Goal: Task Accomplishment & Management: Use online tool/utility

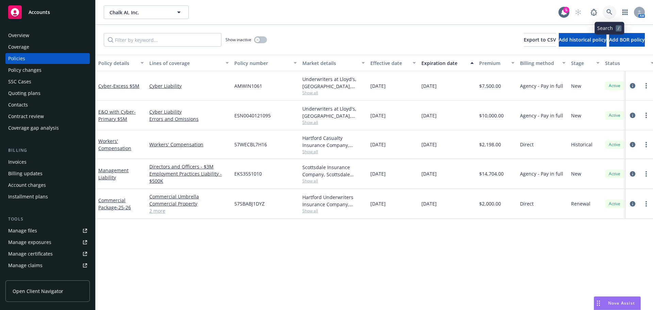
click at [604, 11] on link at bounding box center [609, 12] width 14 height 14
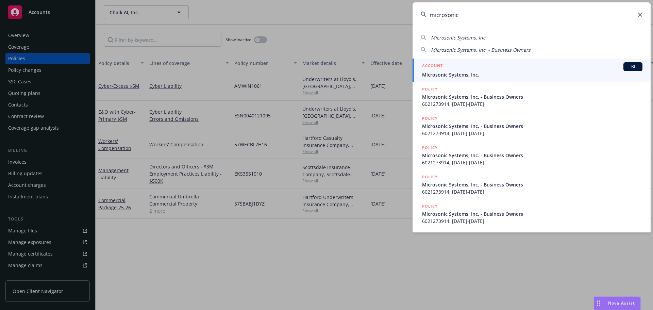
type input "microsonic"
click at [469, 73] on span "Microsonic Systems, Inc." at bounding box center [532, 74] width 220 height 7
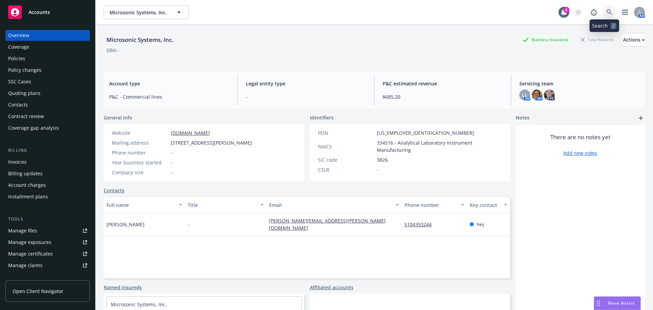
click at [602, 14] on link at bounding box center [609, 12] width 14 height 14
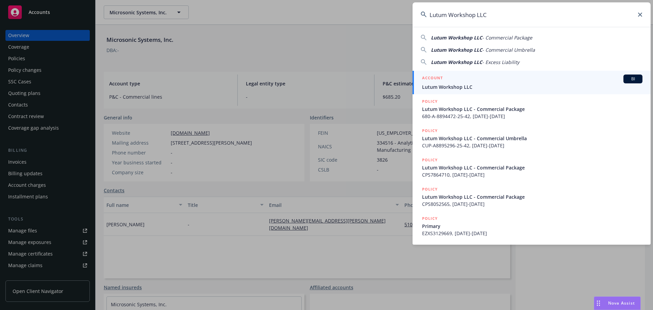
type input "Lutum Workshop LLC"
click at [477, 85] on span "Lutum Workshop LLC" at bounding box center [532, 86] width 220 height 7
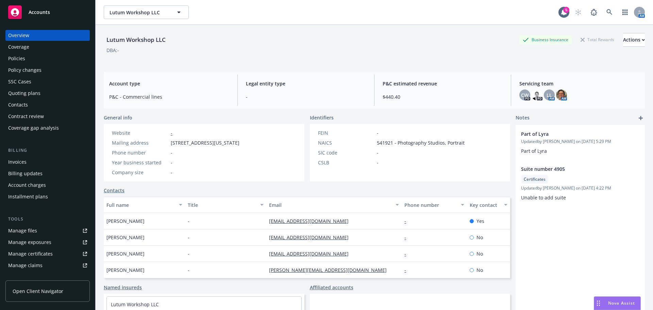
click at [40, 59] on div "Policies" at bounding box center [47, 58] width 79 height 11
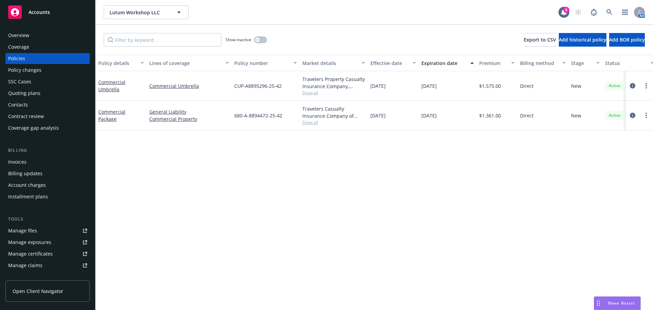
click at [16, 163] on div "Invoices" at bounding box center [17, 161] width 18 height 11
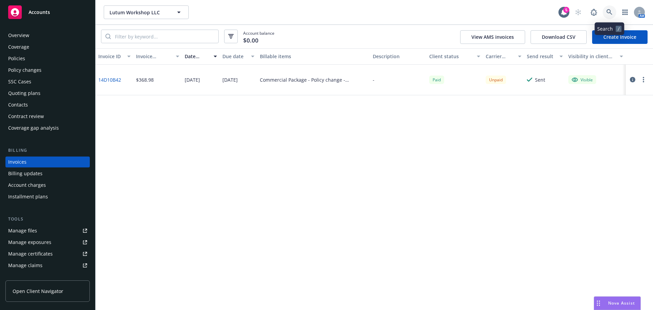
click at [611, 13] on icon at bounding box center [609, 12] width 6 height 6
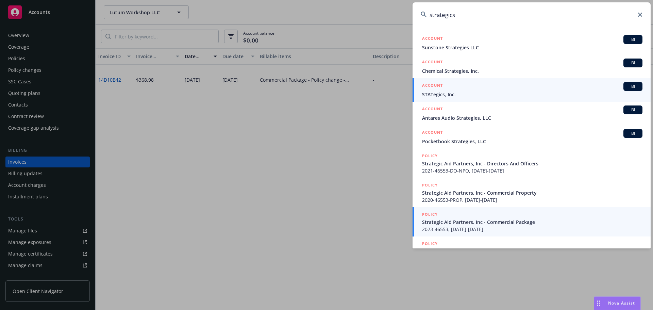
type input "strategics"
click at [458, 90] on div "ACCOUNT BI" at bounding box center [532, 86] width 220 height 9
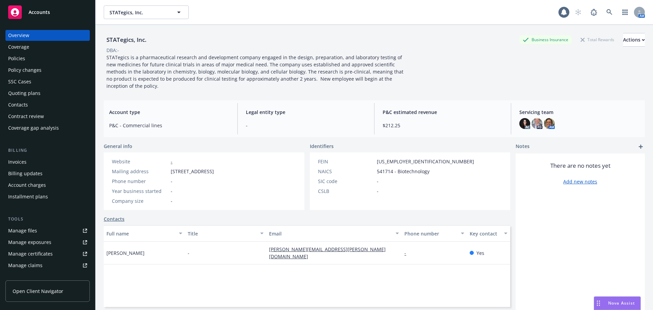
click at [25, 58] on div "Policies" at bounding box center [47, 58] width 79 height 11
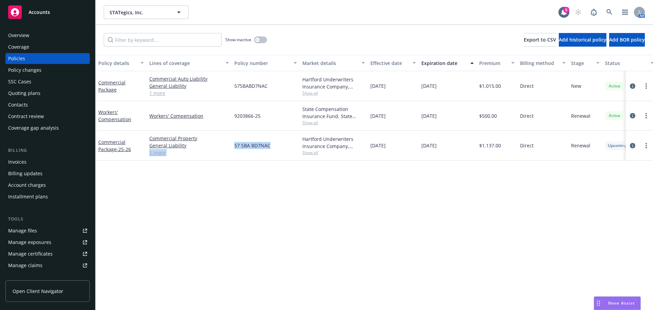
drag, startPoint x: 273, startPoint y: 146, endPoint x: 283, endPoint y: 148, distance: 10.7
click at [283, 148] on div "Commercial Package - 25-26 Commercial Property General Liability Commercial Aut…" at bounding box center [423, 146] width 656 height 30
click at [279, 148] on div "57 SBA BD7NAC" at bounding box center [265, 146] width 68 height 30
click at [254, 143] on span "57 SBA BD7NAC" at bounding box center [252, 145] width 36 height 7
drag, startPoint x: 232, startPoint y: 146, endPoint x: 271, endPoint y: 144, distance: 39.2
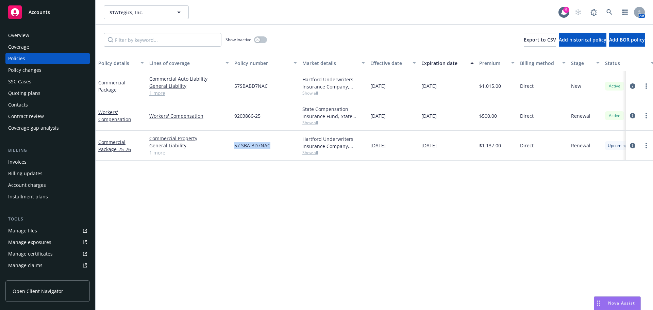
click at [271, 145] on div "57 SBA BD7NAC" at bounding box center [265, 146] width 68 height 30
copy span "57 SBA BD7NAC"
click at [603, 15] on link at bounding box center [609, 12] width 14 height 14
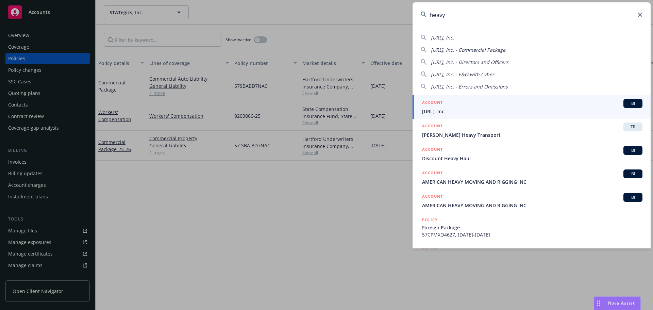
type input "heavy"
click at [462, 99] on div "ACCOUNT BI" at bounding box center [532, 103] width 220 height 9
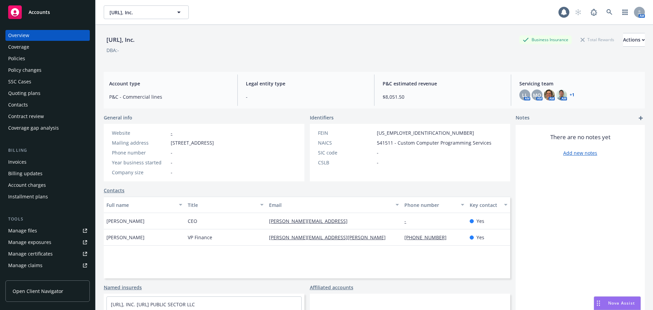
click at [27, 58] on div "Policies" at bounding box center [47, 58] width 79 height 11
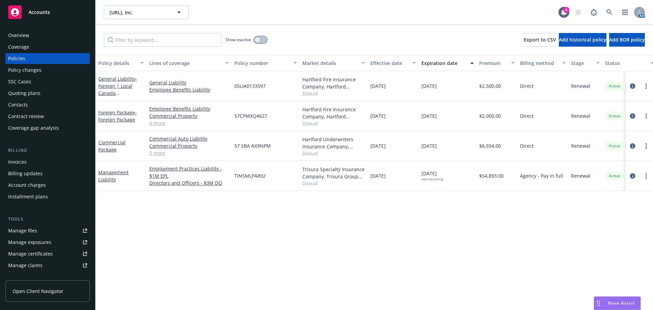
click at [262, 40] on button "button" at bounding box center [260, 39] width 13 height 7
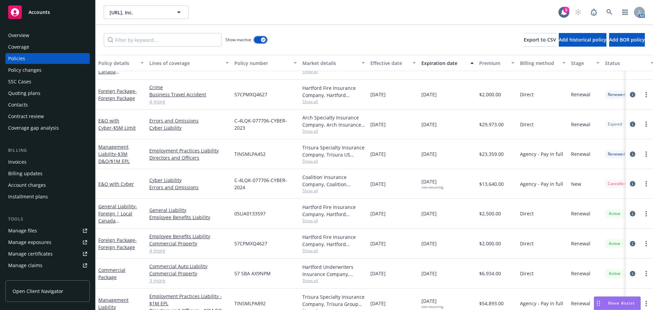
scroll to position [606, 0]
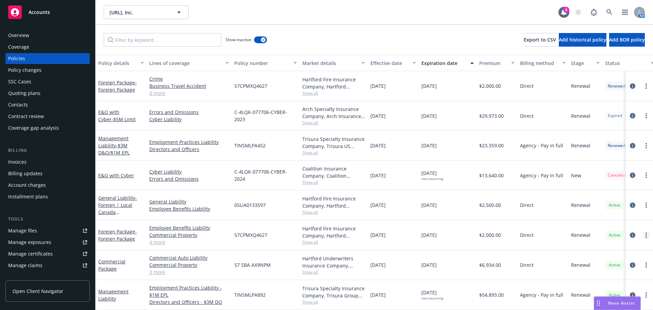
click at [642, 231] on link "more" at bounding box center [646, 235] width 8 height 8
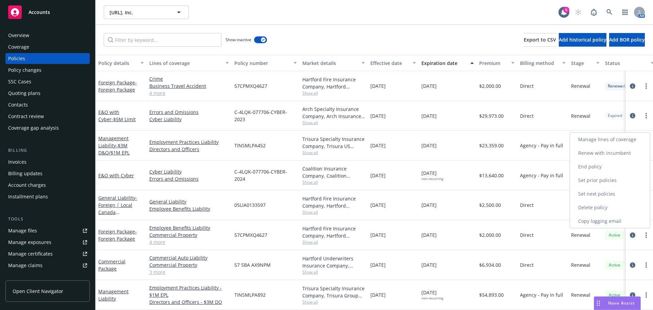
click at [593, 167] on link "End policy" at bounding box center [610, 167] width 80 height 14
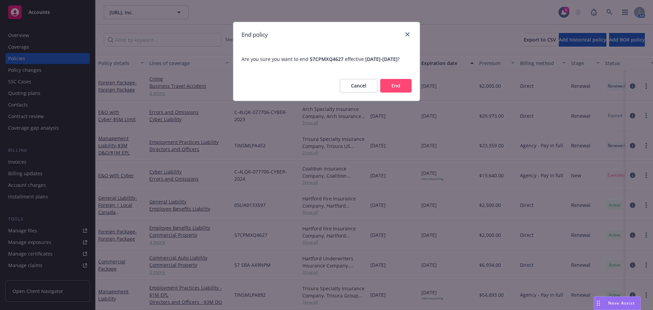
click at [402, 90] on button "End" at bounding box center [395, 86] width 31 height 14
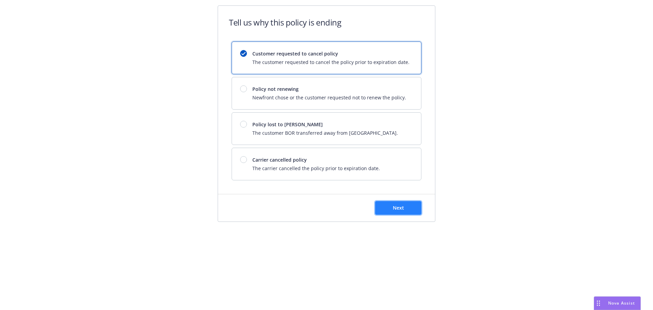
click at [411, 210] on button "Next" at bounding box center [398, 208] width 46 height 14
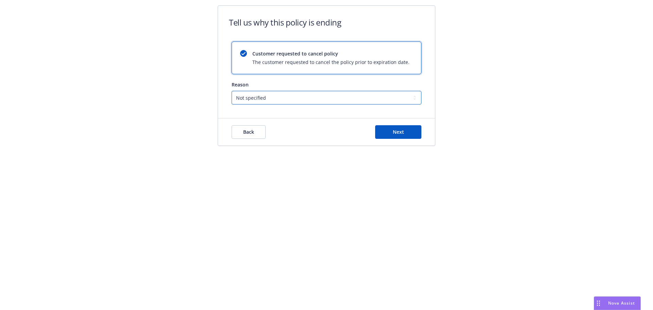
drag, startPoint x: 254, startPoint y: 94, endPoint x: 254, endPoint y: 104, distance: 9.2
click at [254, 94] on select "Not specified Service Pricing Buyer change M&A, Bankruptcy, or Out of business …" at bounding box center [326, 98] width 190 height 14
select select "M&A, Bankruptcy, or Out of business"
click at [231, 91] on select "Not specified Service Pricing Buyer change M&A, Bankruptcy, or Out of business …" at bounding box center [326, 98] width 190 height 14
click at [407, 134] on button "Next" at bounding box center [398, 132] width 46 height 14
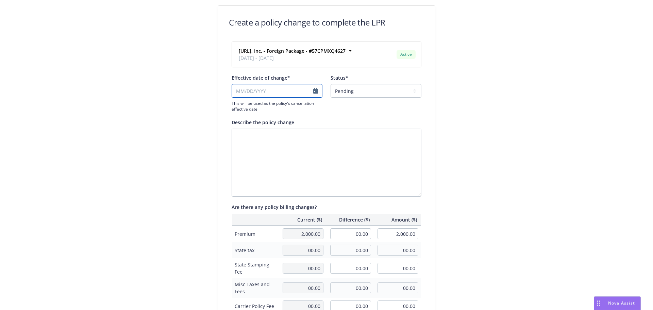
click at [272, 96] on input "Effective date of change*" at bounding box center [276, 91] width 91 height 14
select select "August"
select select "2025"
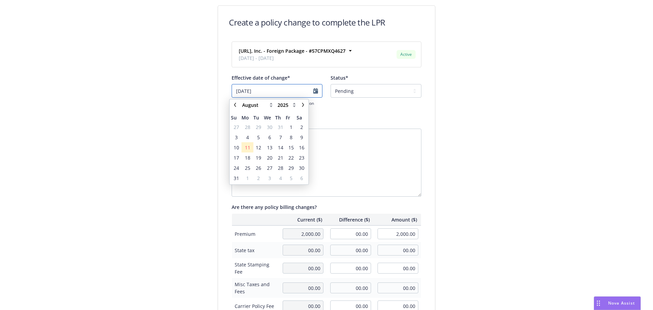
type input "[DATE]"
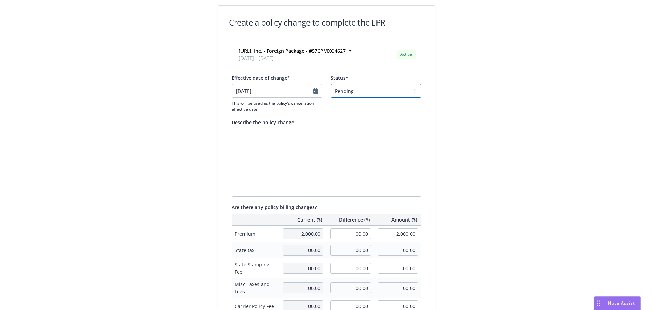
click at [360, 91] on select "Pending Confirmed" at bounding box center [375, 91] width 91 height 14
drag, startPoint x: 362, startPoint y: 106, endPoint x: 346, endPoint y: 75, distance: 34.7
click at [362, 106] on div "Effective date of change* [DATE] This will be used as the policy's cancellation…" at bounding box center [326, 93] width 190 height 38
click at [346, 75] on div "Status*" at bounding box center [375, 77] width 91 height 7
drag, startPoint x: 346, startPoint y: 90, endPoint x: 347, endPoint y: 97, distance: 7.2
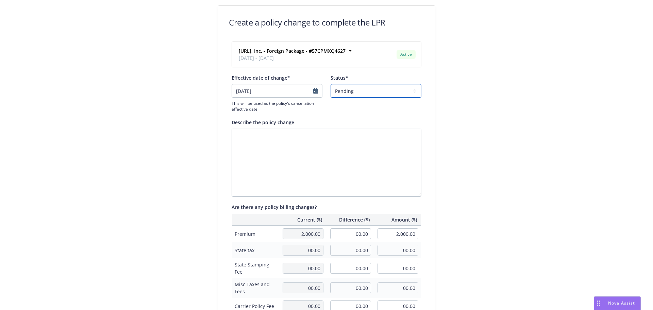
click at [347, 90] on select "Pending Confirmed" at bounding box center [375, 91] width 91 height 14
select select "Confirmed"
click at [330, 84] on select "Pending Confirmed" at bounding box center [375, 91] width 91 height 14
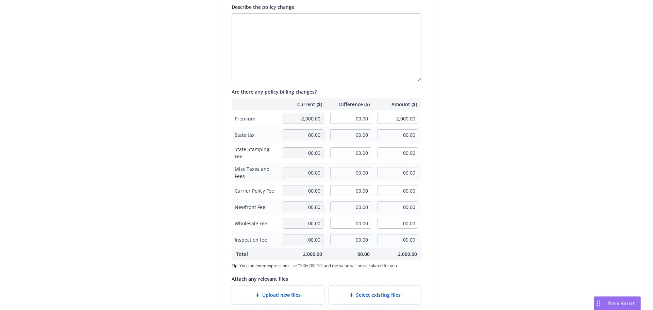
scroll to position [157, 0]
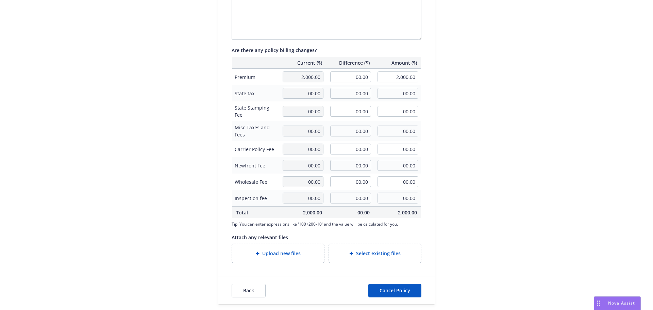
click at [289, 253] on span "Upload new files" at bounding box center [281, 252] width 38 height 7
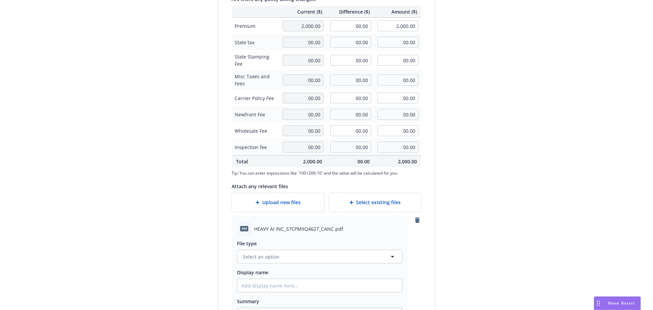
scroll to position [276, 0]
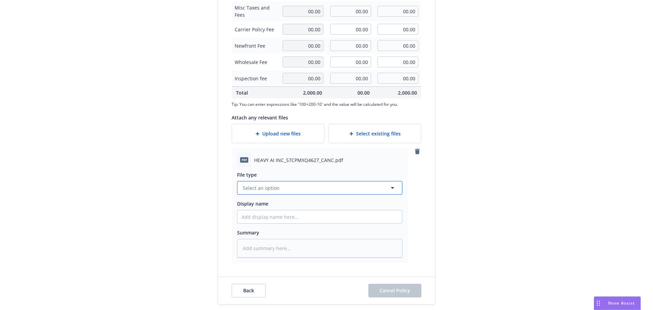
click at [300, 194] on button "Select an option" at bounding box center [319, 188] width 165 height 14
type input "cance"
click at [273, 147] on span "Cancellation Confirmation" at bounding box center [274, 150] width 61 height 7
click at [393, 288] on span "Cancel Policy" at bounding box center [394, 290] width 31 height 6
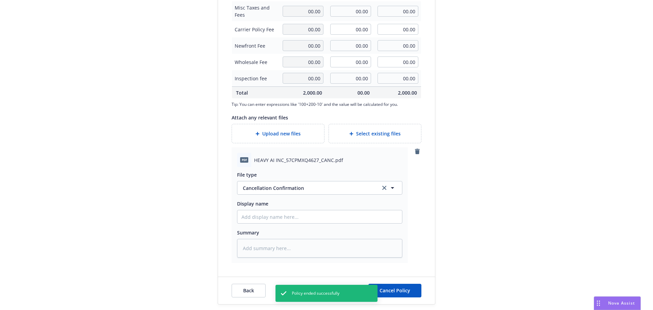
type textarea "x"
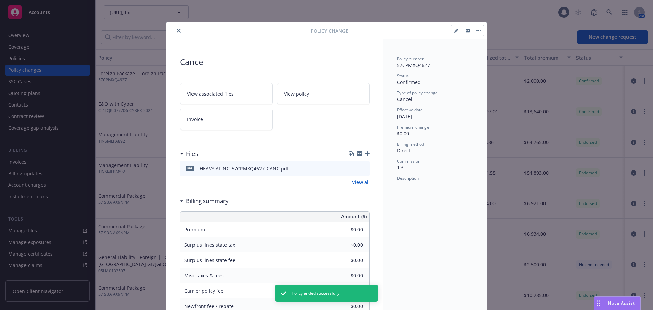
scroll to position [17, 0]
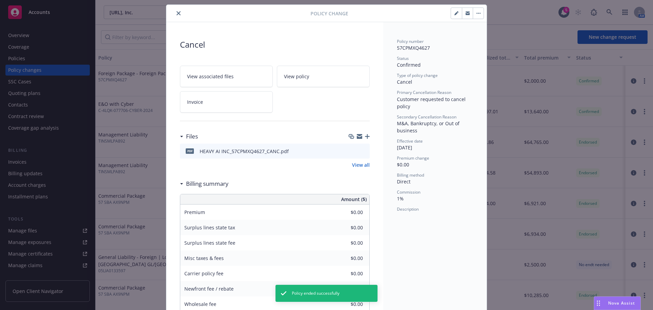
click at [176, 13] on icon "close" at bounding box center [178, 13] width 4 height 4
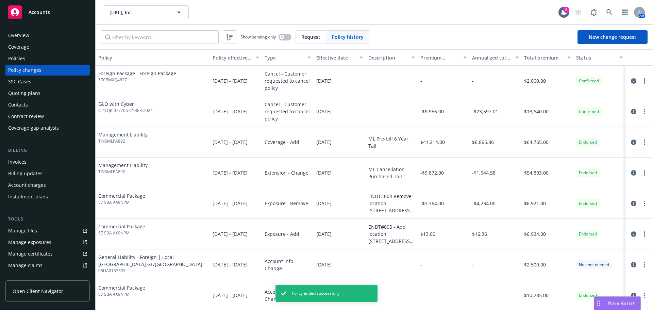
click at [22, 62] on div "Policies" at bounding box center [16, 58] width 17 height 11
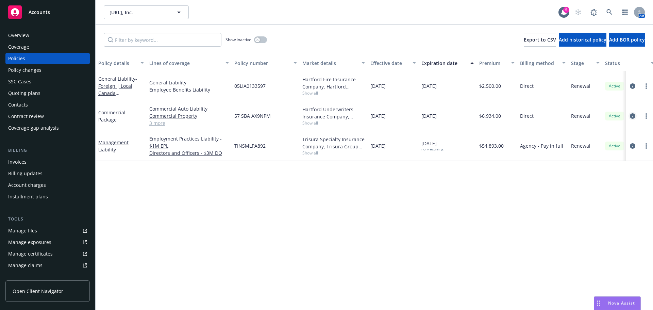
click at [632, 114] on icon "circleInformation" at bounding box center [631, 115] width 5 height 5
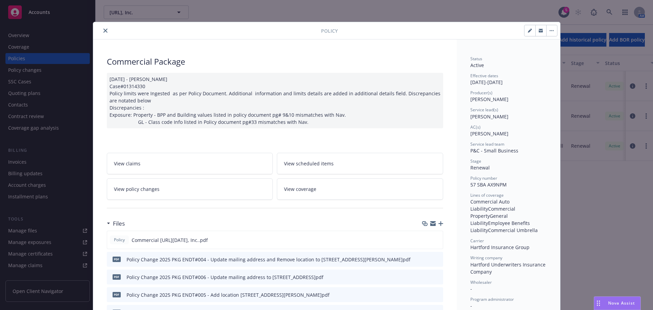
click at [103, 29] on icon "close" at bounding box center [105, 31] width 4 height 4
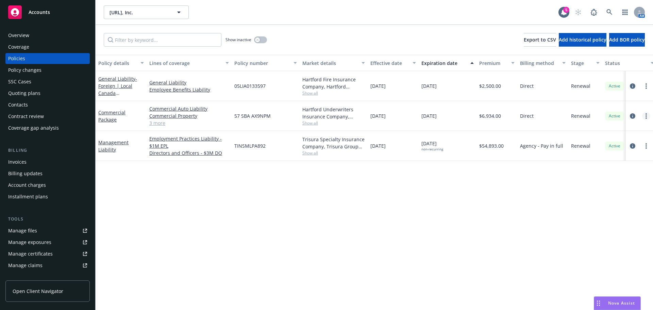
click at [647, 116] on link "more" at bounding box center [646, 116] width 8 height 8
click at [604, 154] on link "End policy" at bounding box center [610, 157] width 80 height 14
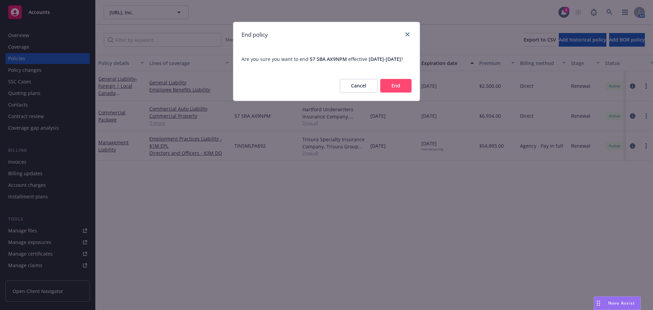
click at [412, 99] on div "Cancel End" at bounding box center [326, 86] width 186 height 30
click at [406, 92] on button "End" at bounding box center [395, 86] width 31 height 14
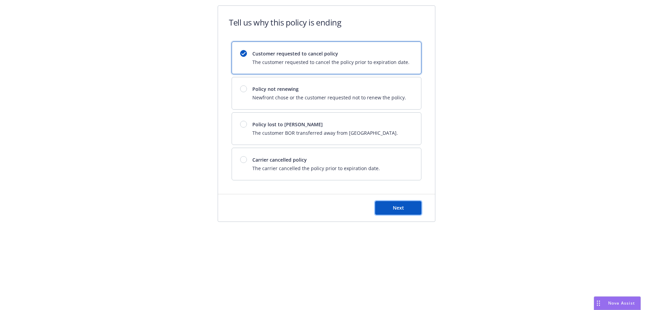
click at [390, 202] on button "Next" at bounding box center [398, 208] width 46 height 14
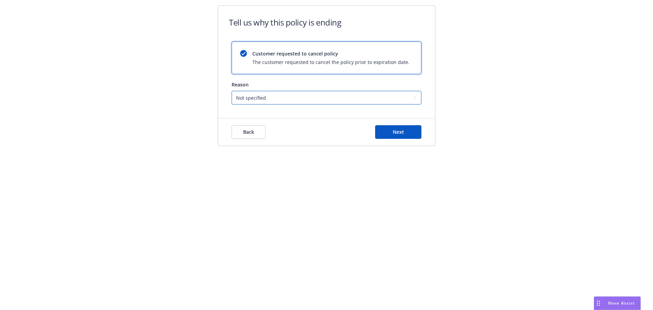
click at [273, 95] on select "Not specified Service Pricing Buyer change M&A, Bankruptcy, or Out of business …" at bounding box center [326, 98] width 190 height 14
select select "M&A, Bankruptcy, or Out of business"
click at [231, 91] on select "Not specified Service Pricing Buyer change M&A, Bankruptcy, or Out of business …" at bounding box center [326, 98] width 190 height 14
click at [386, 132] on button "Next" at bounding box center [398, 132] width 46 height 14
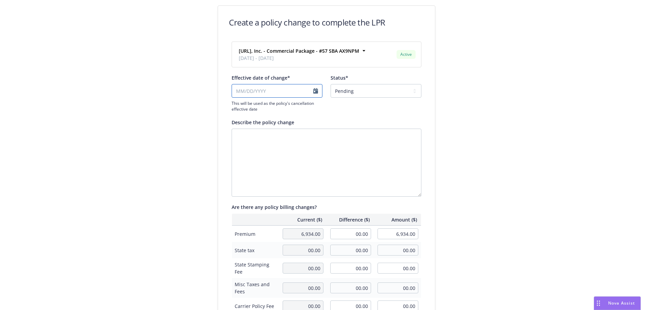
click at [257, 93] on input "Effective date of change*" at bounding box center [276, 91] width 91 height 14
select select "August"
select select "2025"
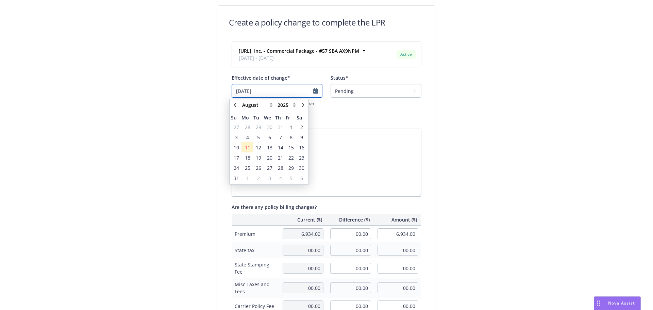
type input "[DATE]"
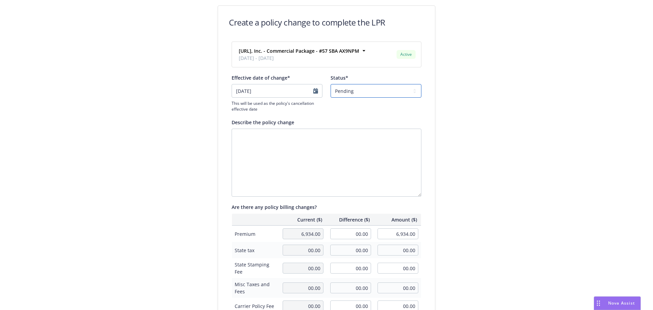
click at [366, 85] on select "Pending Confirmed" at bounding box center [375, 91] width 91 height 14
select select "Confirmed"
click at [330, 84] on select "Pending Confirmed" at bounding box center [375, 91] width 91 height 14
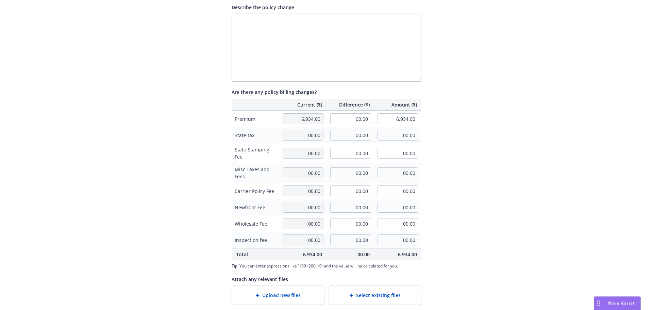
scroll to position [157, 0]
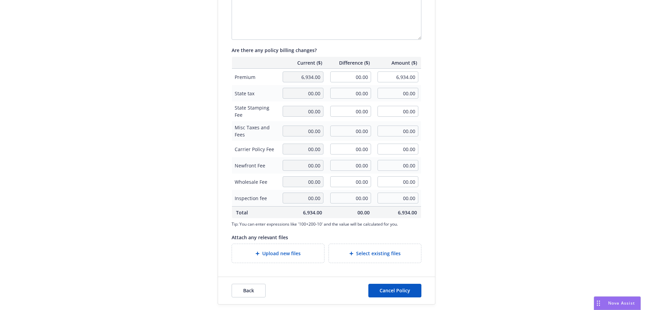
click at [286, 253] on span "Upload new files" at bounding box center [281, 252] width 38 height 7
type textarea "x"
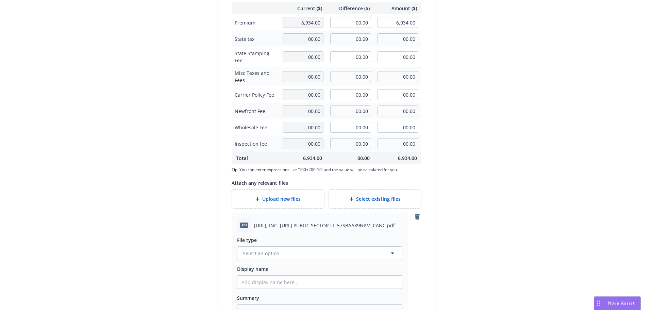
scroll to position [276, 0]
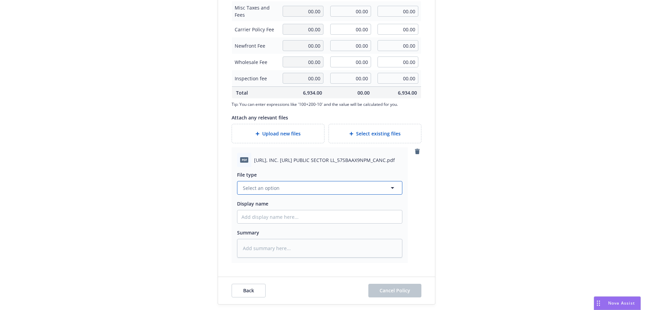
click at [280, 193] on button "Select an option" at bounding box center [319, 188] width 165 height 14
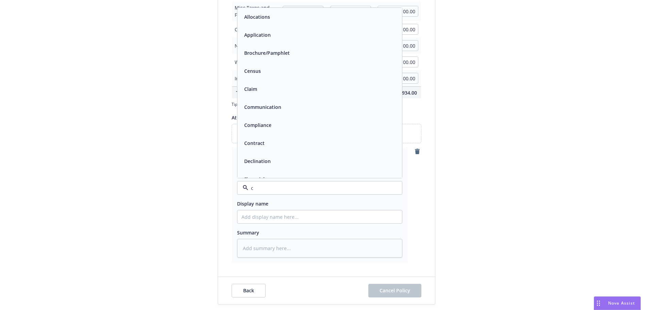
type input "ca"
click at [284, 76] on div "Cancellation Confirmation" at bounding box center [273, 71] width 65 height 10
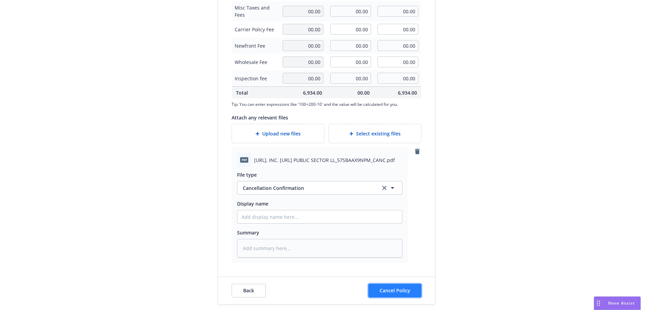
click at [402, 290] on span "Cancel Policy" at bounding box center [394, 290] width 31 height 6
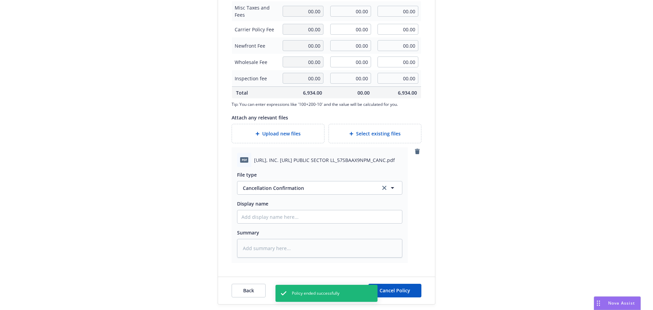
type textarea "x"
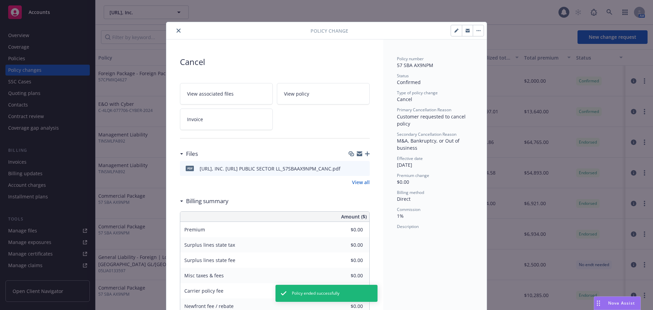
scroll to position [17, 0]
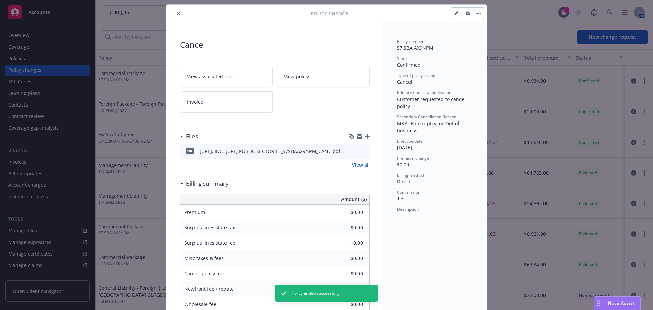
drag, startPoint x: 176, startPoint y: 12, endPoint x: 123, endPoint y: 37, distance: 58.7
click at [176, 12] on icon "close" at bounding box center [178, 13] width 4 height 4
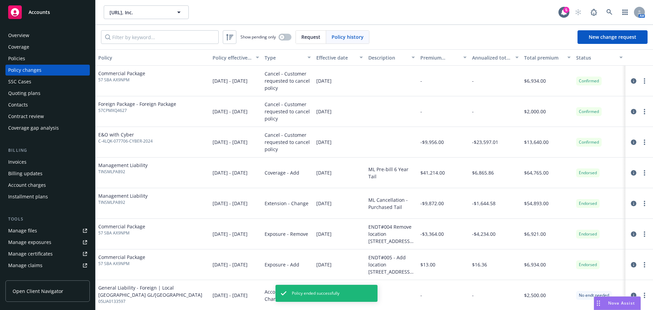
click at [33, 58] on div "Policies" at bounding box center [47, 58] width 79 height 11
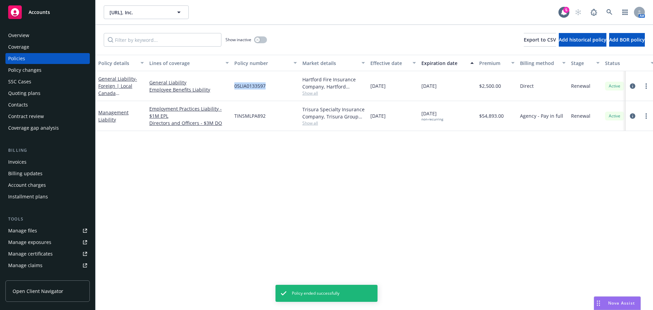
drag, startPoint x: 236, startPoint y: 85, endPoint x: 270, endPoint y: 86, distance: 34.7
click at [270, 86] on div "05LIA0133597" at bounding box center [265, 86] width 68 height 30
copy span "05LIA0133597"
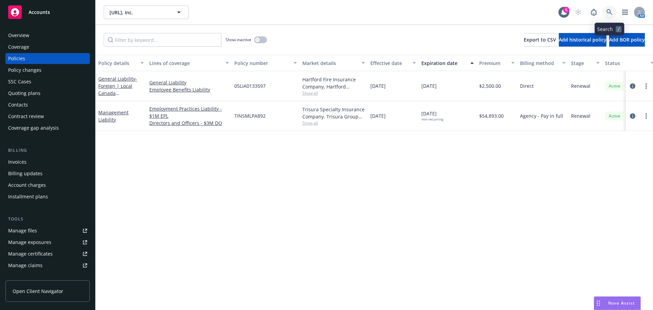
click at [614, 13] on link at bounding box center [609, 12] width 14 height 14
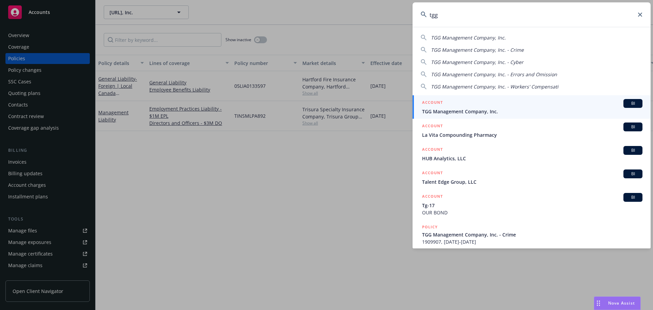
type input "tgg"
click at [487, 110] on span "TGG Management Company, Inc." at bounding box center [532, 111] width 220 height 7
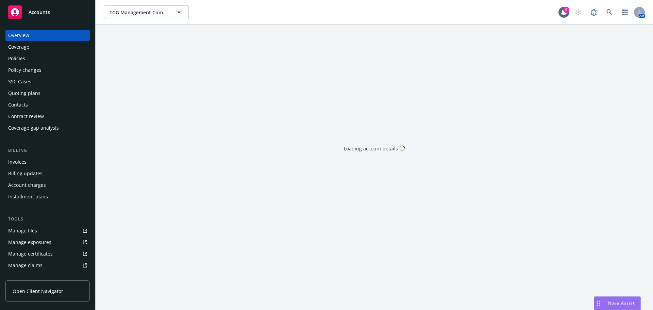
click at [31, 58] on div "Policies" at bounding box center [47, 58] width 79 height 11
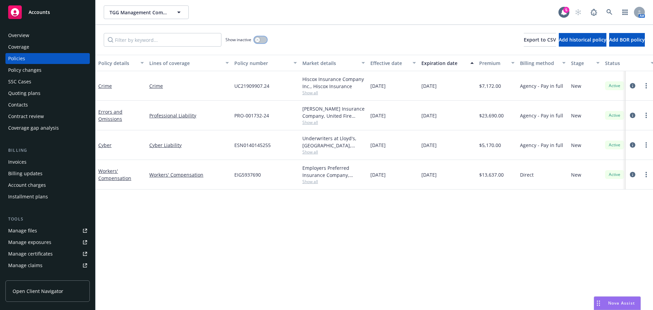
click at [265, 41] on button "button" at bounding box center [260, 39] width 13 height 7
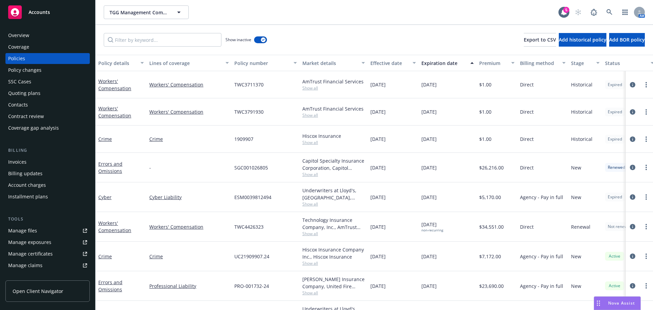
click at [24, 31] on div "Overview" at bounding box center [18, 35] width 21 height 11
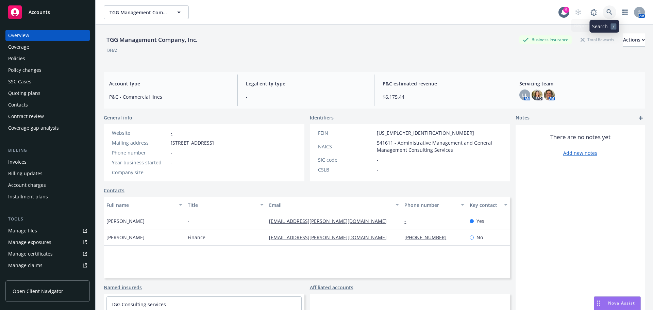
click at [610, 10] on link at bounding box center [609, 12] width 14 height 14
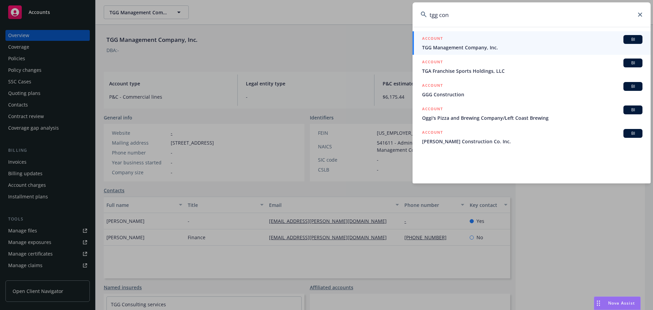
type input "tgg con"
drag, startPoint x: 309, startPoint y: 0, endPoint x: 443, endPoint y: 6, distance: 134.4
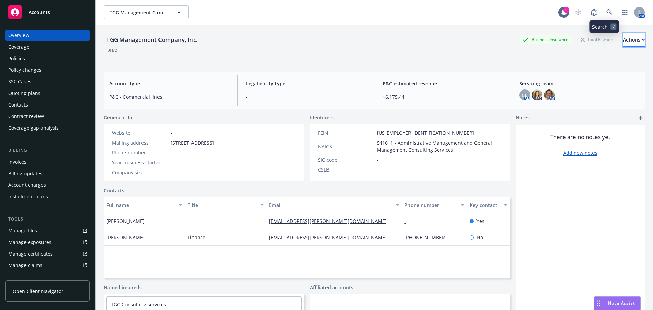
click at [623, 40] on div "Actions" at bounding box center [634, 39] width 22 height 13
drag, startPoint x: 299, startPoint y: 41, endPoint x: 354, endPoint y: 37, distance: 54.5
click at [299, 41] on div "TGG Management Company, Inc. Business Insurance Total Rewards Actions Actions E…" at bounding box center [374, 40] width 541 height 14
click at [606, 15] on icon at bounding box center [609, 12] width 6 height 6
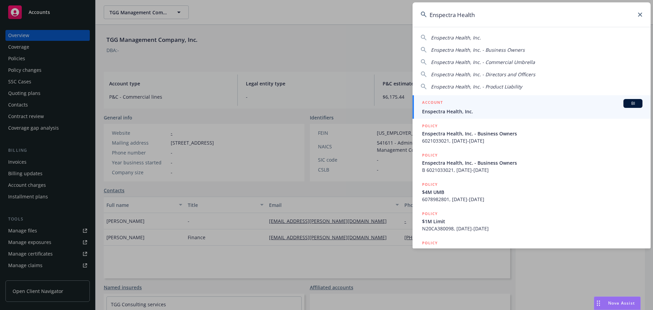
type input "Enspectra Health"
drag, startPoint x: 465, startPoint y: 103, endPoint x: 454, endPoint y: 104, distance: 10.6
click at [465, 103] on div "ACCOUNT BI" at bounding box center [532, 103] width 220 height 9
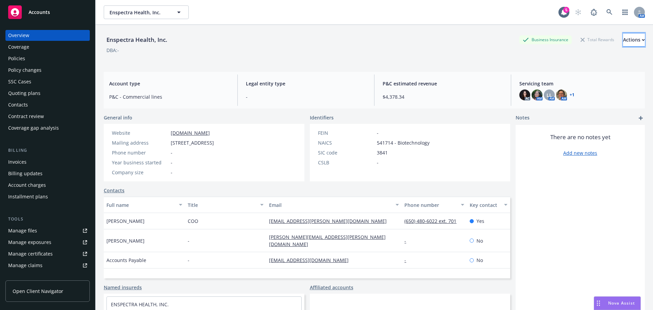
click at [623, 39] on div "Actions" at bounding box center [634, 39] width 22 height 13
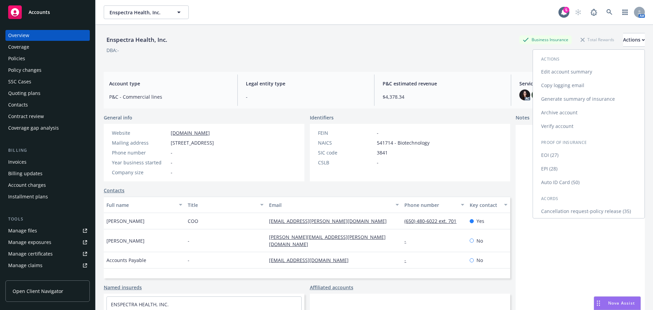
click at [578, 97] on link "Generate summary of insurance" at bounding box center [588, 99] width 111 height 14
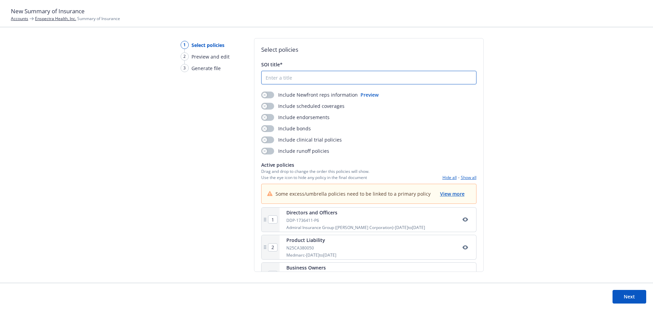
click at [295, 75] on input "SOI title*" at bounding box center [368, 77] width 214 height 13
paste input "Enspectra Health"
click at [279, 80] on input "SOI - Enspectra Health" at bounding box center [368, 77] width 214 height 13
type input "SOI - Enspectra Health"
click at [270, 94] on button "button" at bounding box center [267, 94] width 13 height 7
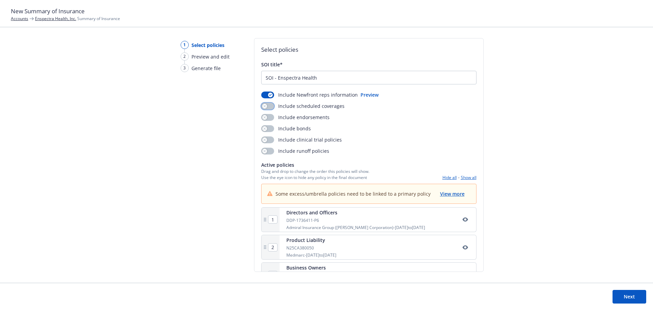
click at [270, 107] on button "button" at bounding box center [267, 106] width 13 height 7
click at [267, 116] on button "button" at bounding box center [267, 117] width 13 height 7
click at [267, 126] on button "button" at bounding box center [267, 128] width 13 height 7
click at [268, 138] on button "button" at bounding box center [267, 139] width 13 height 7
drag, startPoint x: 270, startPoint y: 150, endPoint x: 272, endPoint y: 153, distance: 3.5
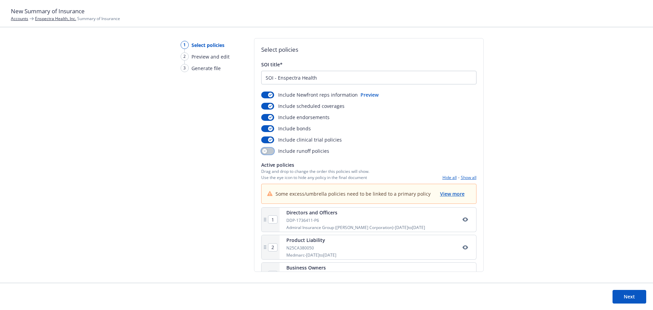
click at [270, 150] on button "button" at bounding box center [267, 150] width 13 height 7
click at [451, 193] on span "View more" at bounding box center [452, 193] width 24 height 6
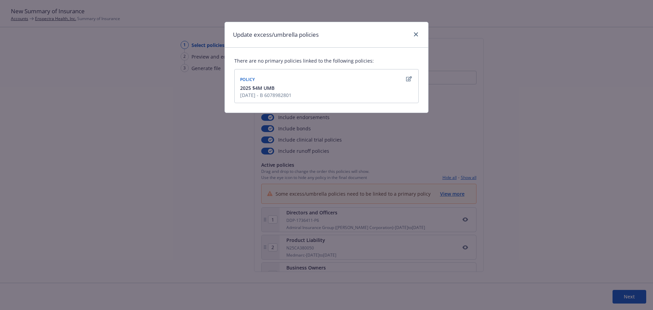
drag, startPoint x: 341, startPoint y: 89, endPoint x: 363, endPoint y: 85, distance: 22.3
click at [352, 86] on div "2025 $4M UMB 4/3/2025 - B 6078982801" at bounding box center [326, 91] width 175 height 14
click at [409, 80] on icon "button" at bounding box center [409, 78] width 6 height 5
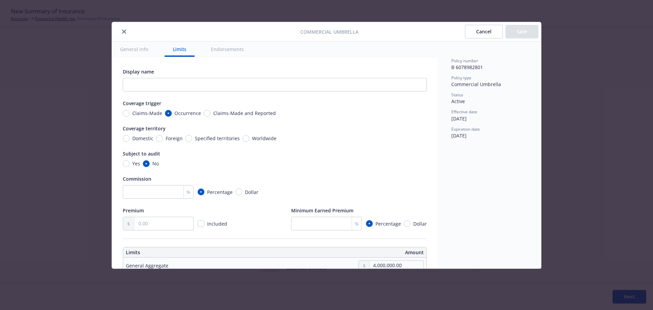
scroll to position [190, 0]
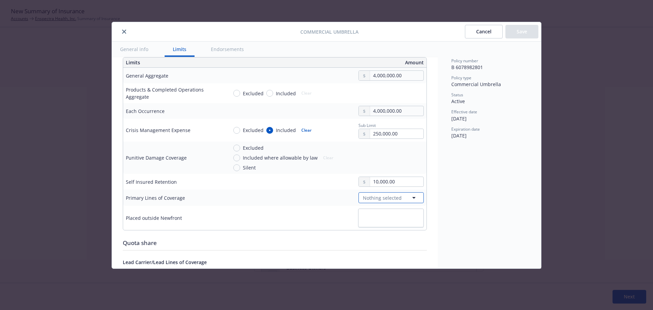
click at [379, 195] on span "Nothing selected" at bounding box center [382, 197] width 39 height 7
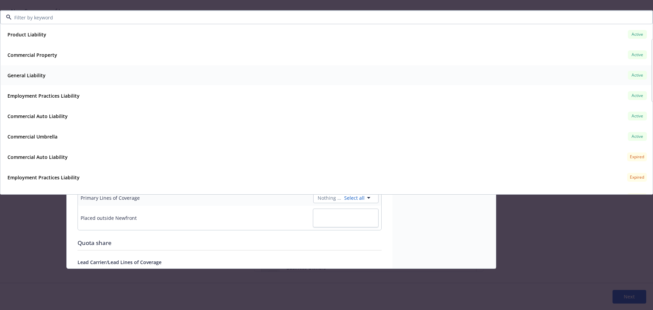
click at [30, 72] on strong "General Liability" at bounding box center [26, 75] width 38 height 6
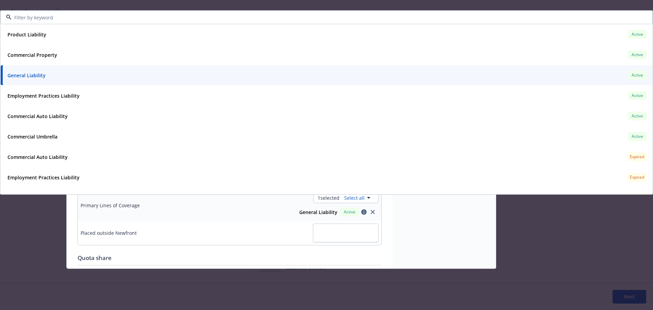
click at [31, 244] on div "Commercial Umbrella Cancel Save General info Limits Endorsements Display name C…" at bounding box center [326, 155] width 653 height 310
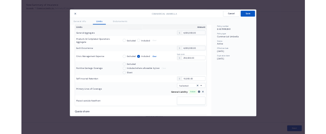
scroll to position [0, 0]
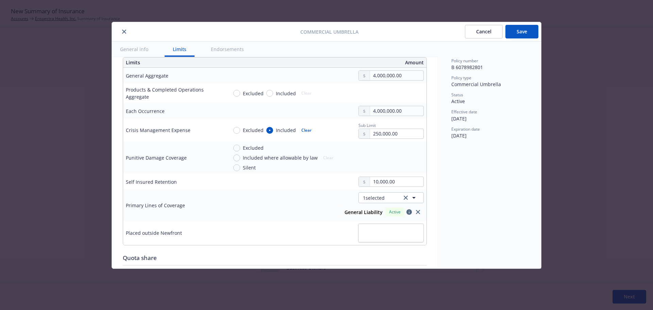
click at [527, 32] on button "Save" at bounding box center [521, 32] width 33 height 14
type textarea "x"
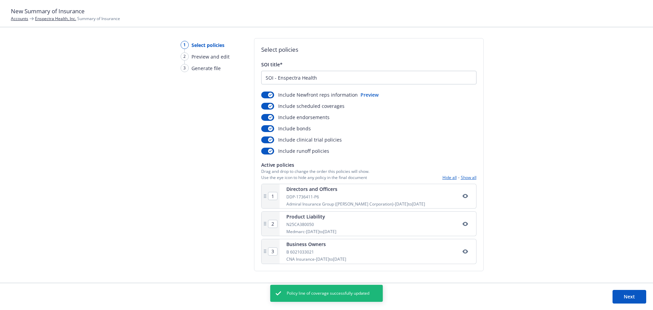
click at [625, 294] on button "Next" at bounding box center [629, 297] width 34 height 14
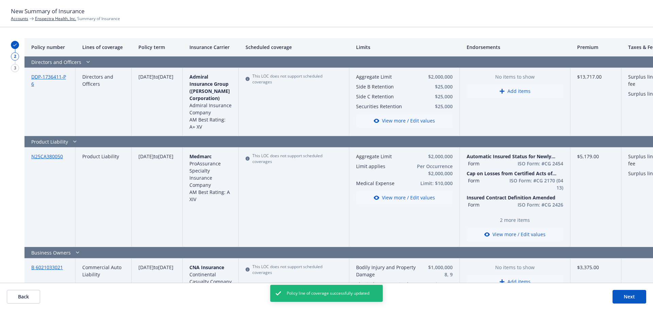
click at [23, 292] on button "Back" at bounding box center [23, 297] width 33 height 14
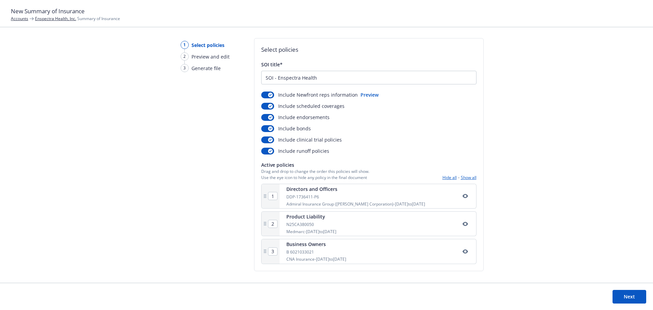
click at [631, 295] on button "Next" at bounding box center [629, 297] width 34 height 14
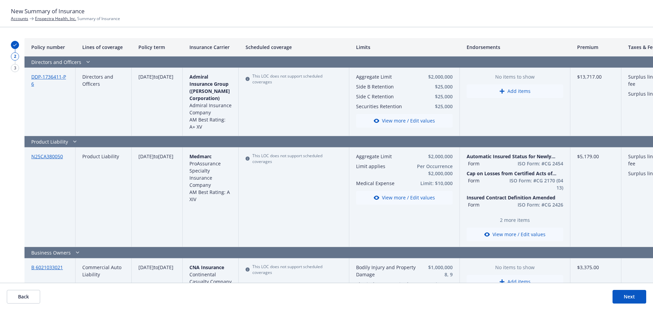
click at [26, 293] on button "Back" at bounding box center [23, 297] width 33 height 14
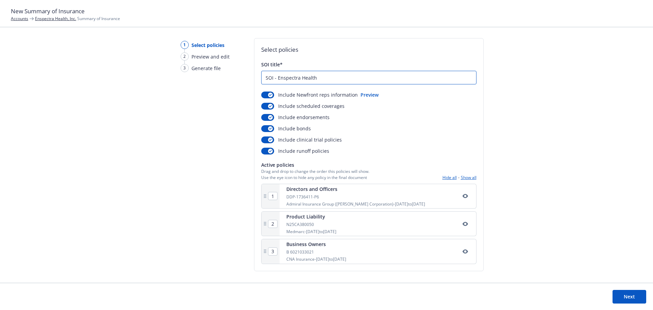
click at [339, 75] on input "SOI - Enspectra Health" at bounding box center [368, 77] width 214 height 13
type input "SOI - Enspectra Health - 8/11/25"
click at [639, 297] on button "Next" at bounding box center [629, 297] width 34 height 14
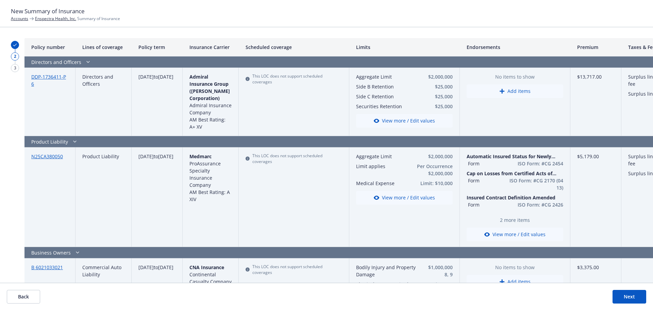
click at [635, 295] on button "Next" at bounding box center [629, 297] width 34 height 14
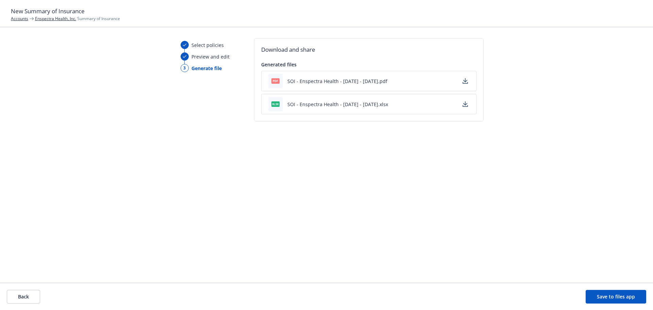
click at [464, 82] on icon "button" at bounding box center [465, 80] width 4 height 4
